Goal: Task Accomplishment & Management: Complete application form

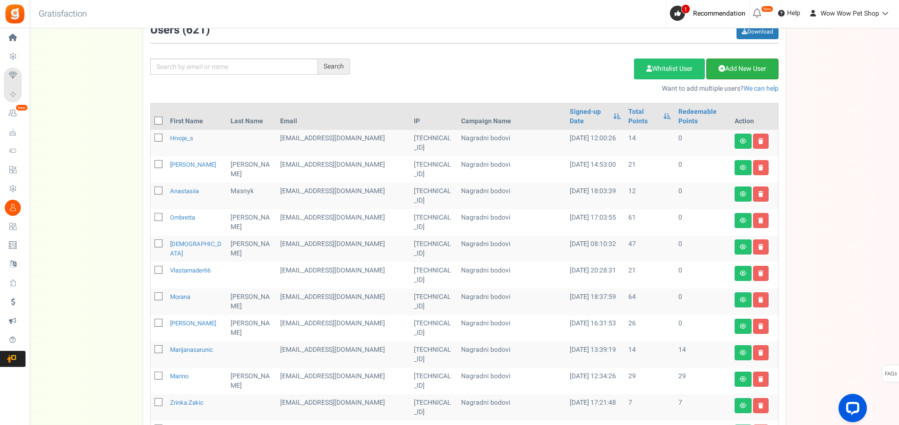
click at [728, 70] on link "Add New User" at bounding box center [742, 69] width 72 height 21
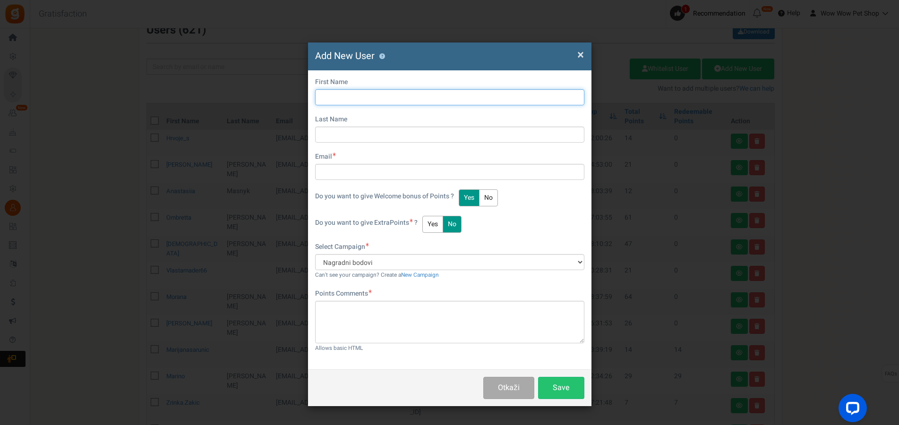
click at [383, 100] on input "text" at bounding box center [449, 97] width 269 height 16
type input "Opet"
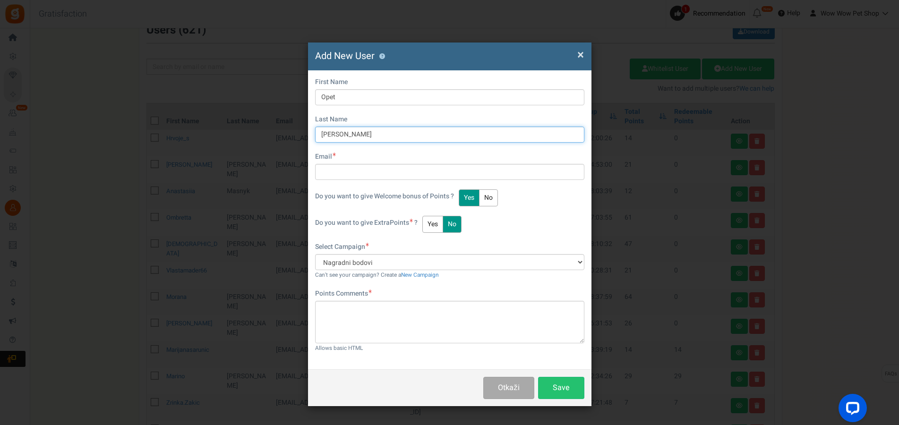
type input "[PERSON_NAME]"
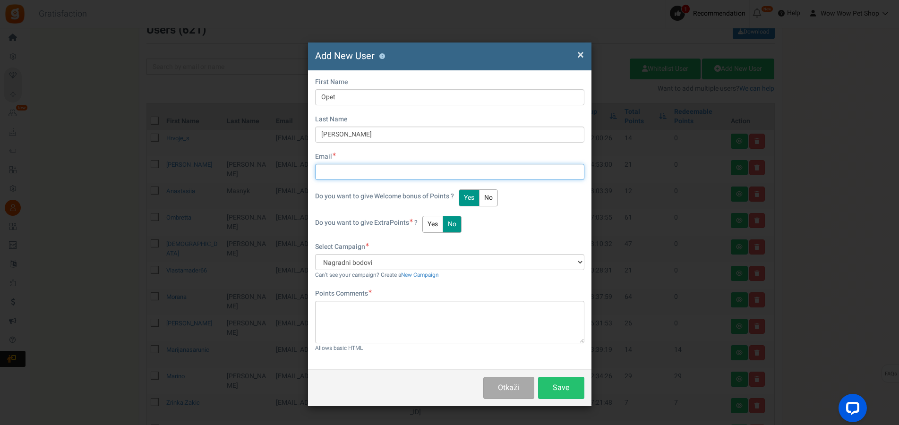
click at [410, 171] on input "text" at bounding box center [449, 172] width 269 height 16
type input "[EMAIL_ADDRESS][DOMAIN_NAME]"
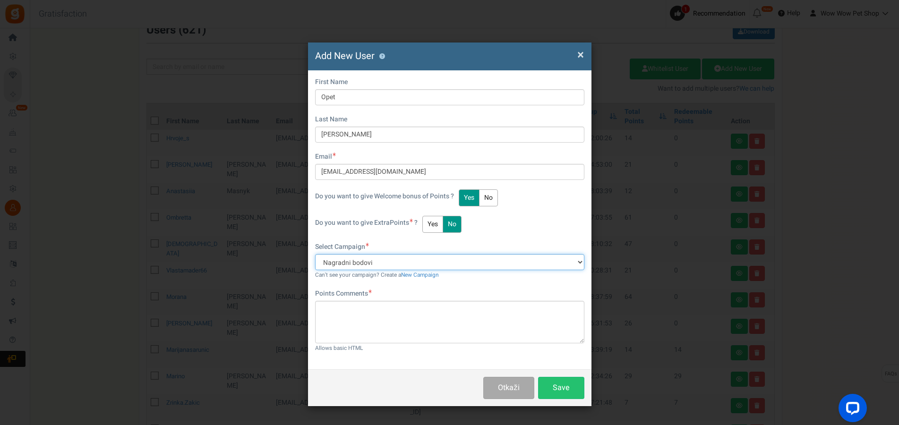
click at [315, 254] on select "Nagradni bodovi" at bounding box center [449, 262] width 269 height 16
click at [441, 263] on select "Nagradni bodovi" at bounding box center [449, 262] width 269 height 16
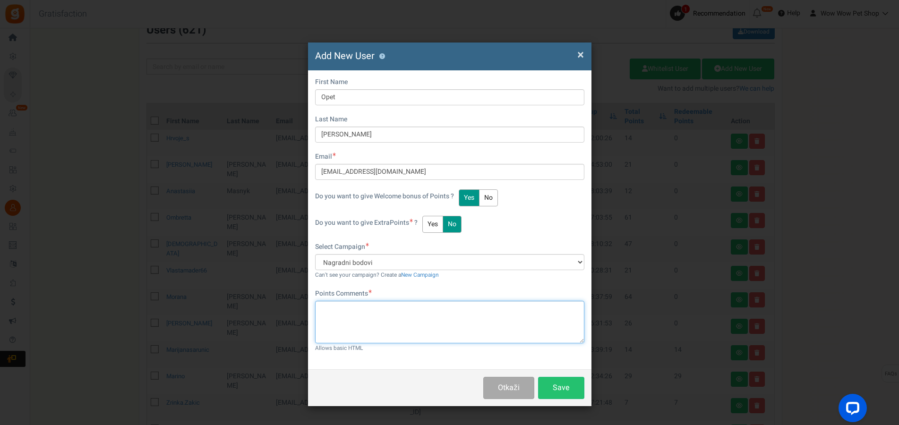
click at [413, 317] on textarea at bounding box center [449, 322] width 269 height 43
type textarea "ne"
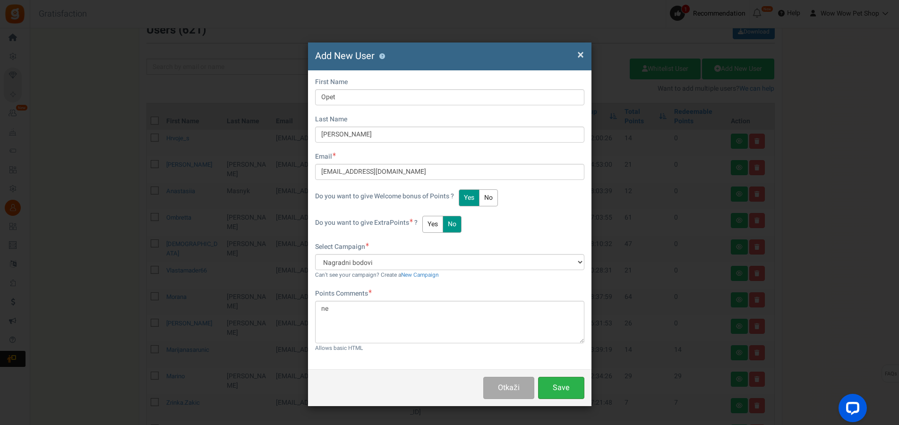
click at [557, 390] on button "Save" at bounding box center [561, 388] width 46 height 22
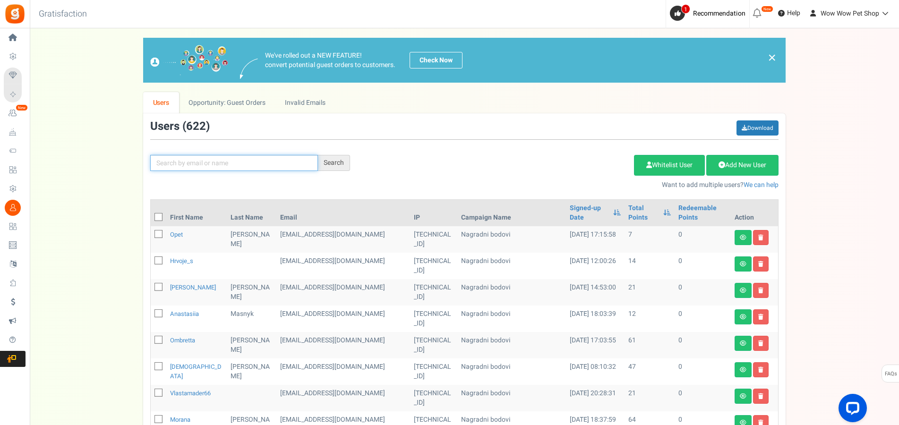
click at [206, 162] on input "text" at bounding box center [234, 163] width 168 height 16
paste input "rodman.lr123@gmail.com"
type input "rodman.lr123@gmail.com"
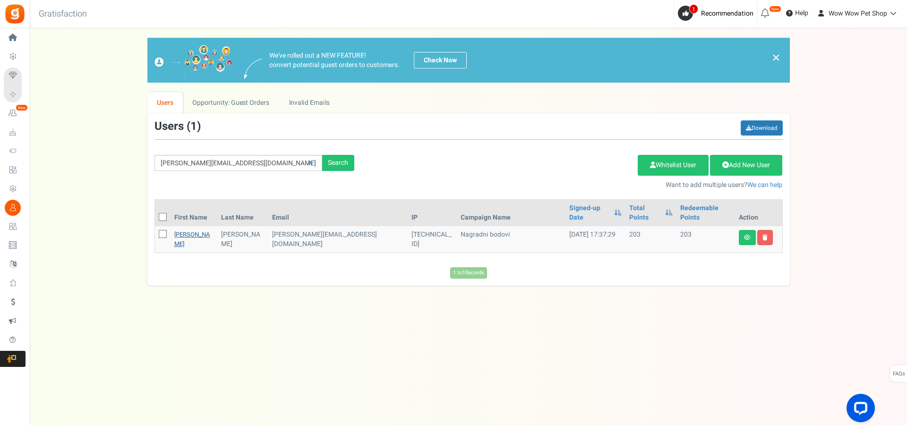
click at [183, 230] on link "Laura" at bounding box center [192, 239] width 36 height 18
